Goal: Task Accomplishment & Management: Use online tool/utility

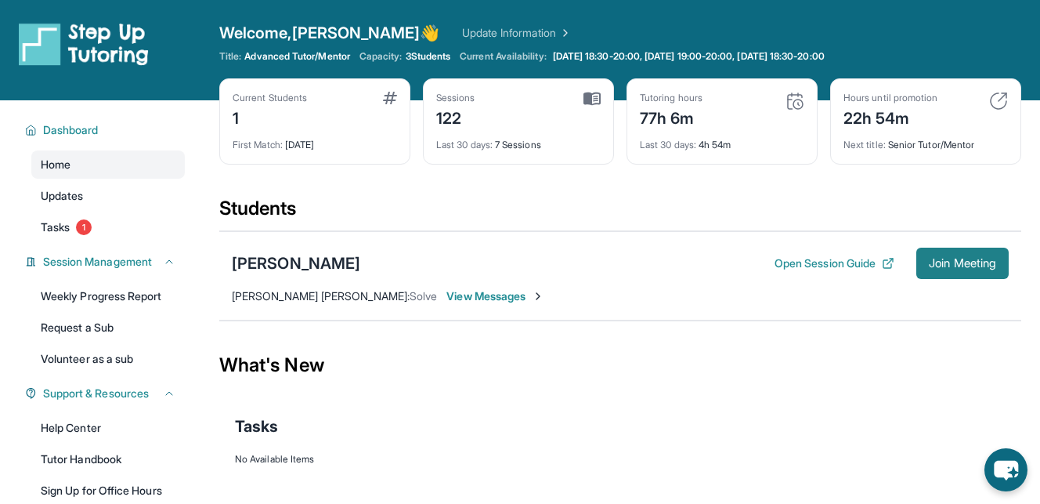
click at [943, 270] on button "Join Meeting" at bounding box center [963, 263] width 92 height 31
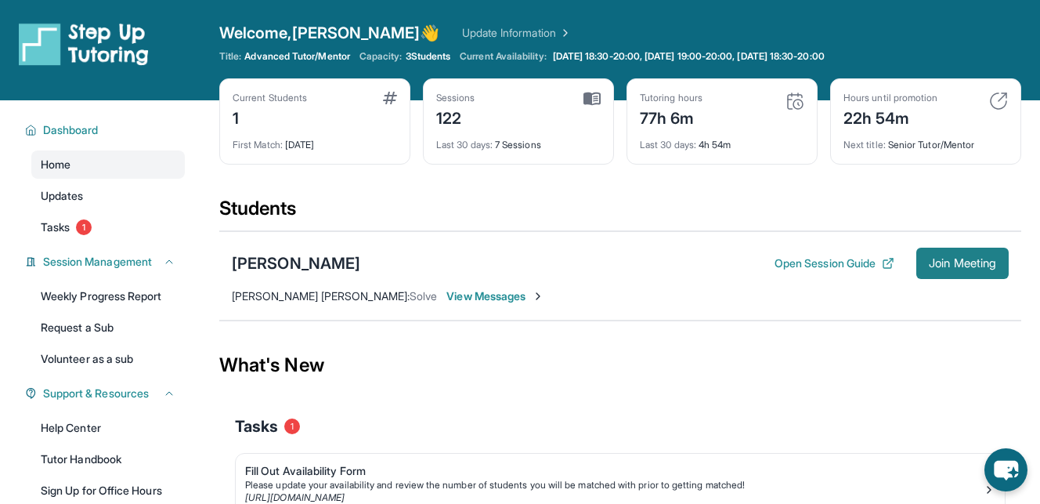
click at [998, 259] on button "Join Meeting" at bounding box center [963, 263] width 92 height 31
